Goal: Check status

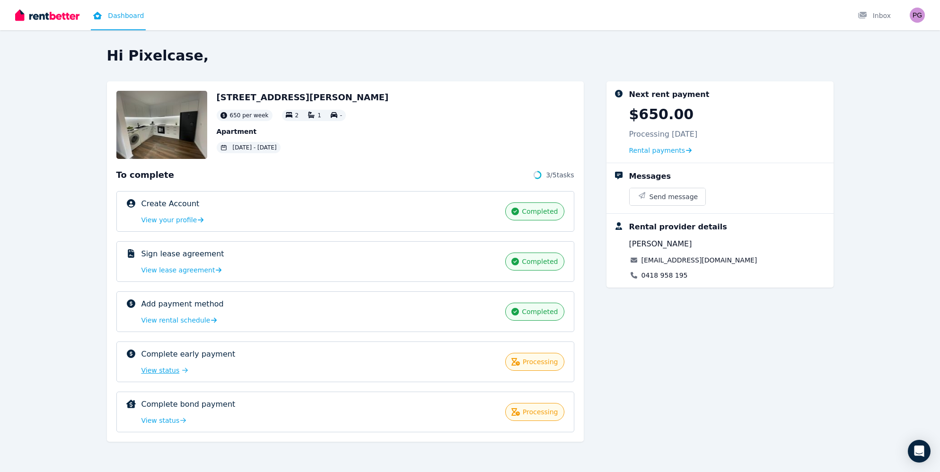
click at [162, 374] on span "View status" at bounding box center [160, 370] width 38 height 9
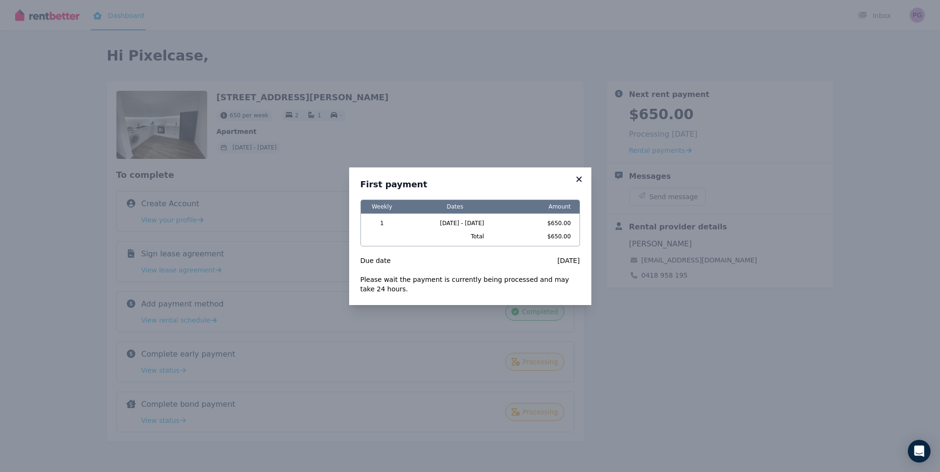
click at [579, 180] on icon at bounding box center [579, 179] width 9 height 9
